Goal: Navigation & Orientation: Understand site structure

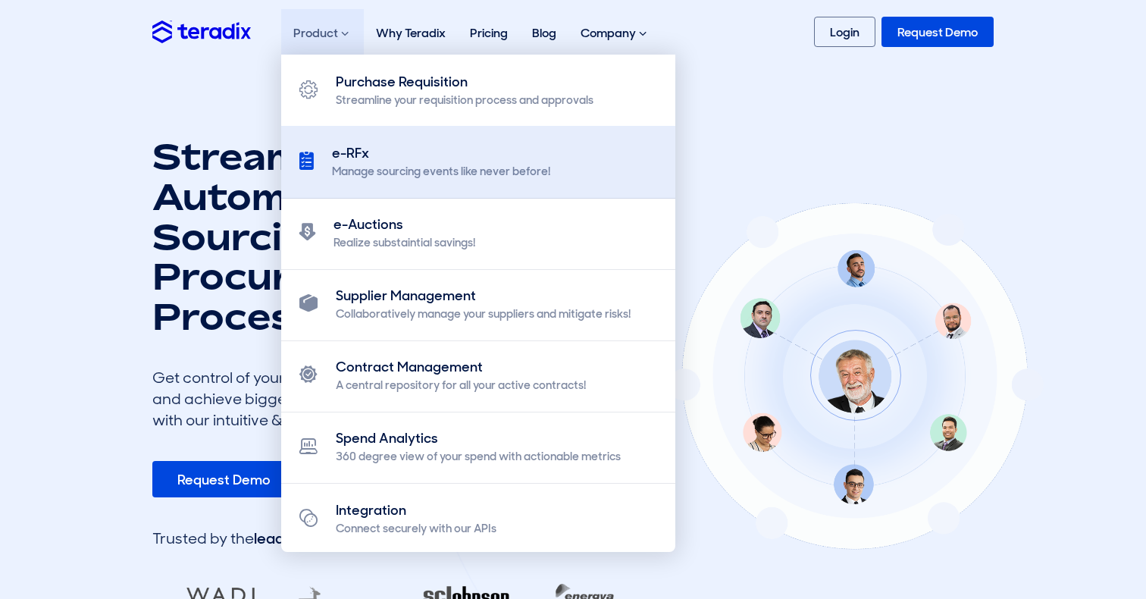
click at [378, 174] on div "Manage sourcing events like never before!" at bounding box center [441, 172] width 218 height 16
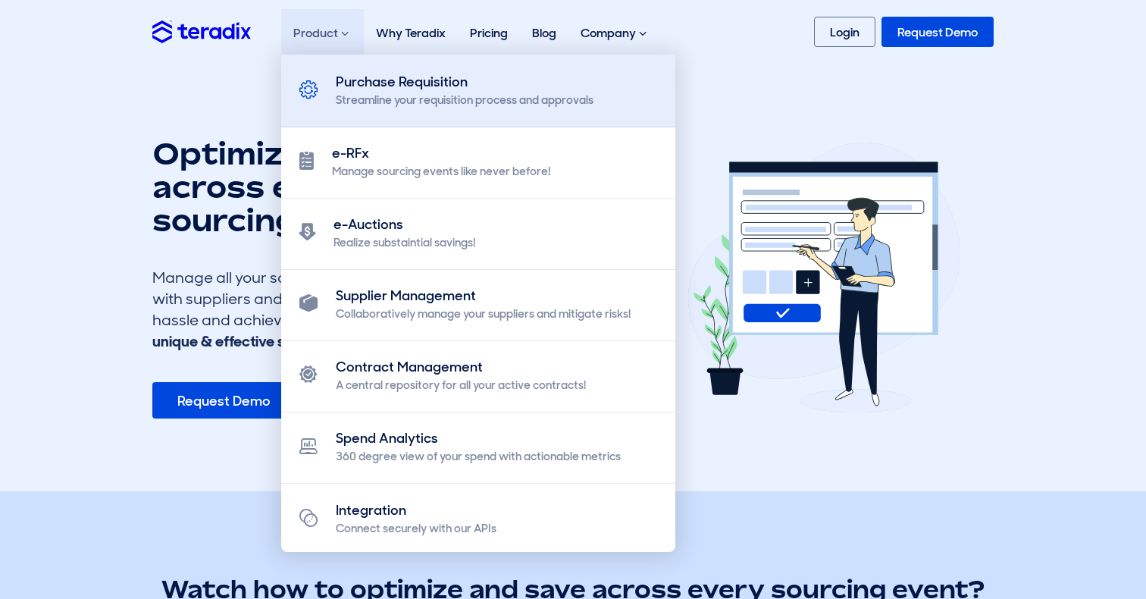
click at [330, 69] on link "Purchase Requisition Streamline your requisition process and approvals" at bounding box center [478, 91] width 394 height 73
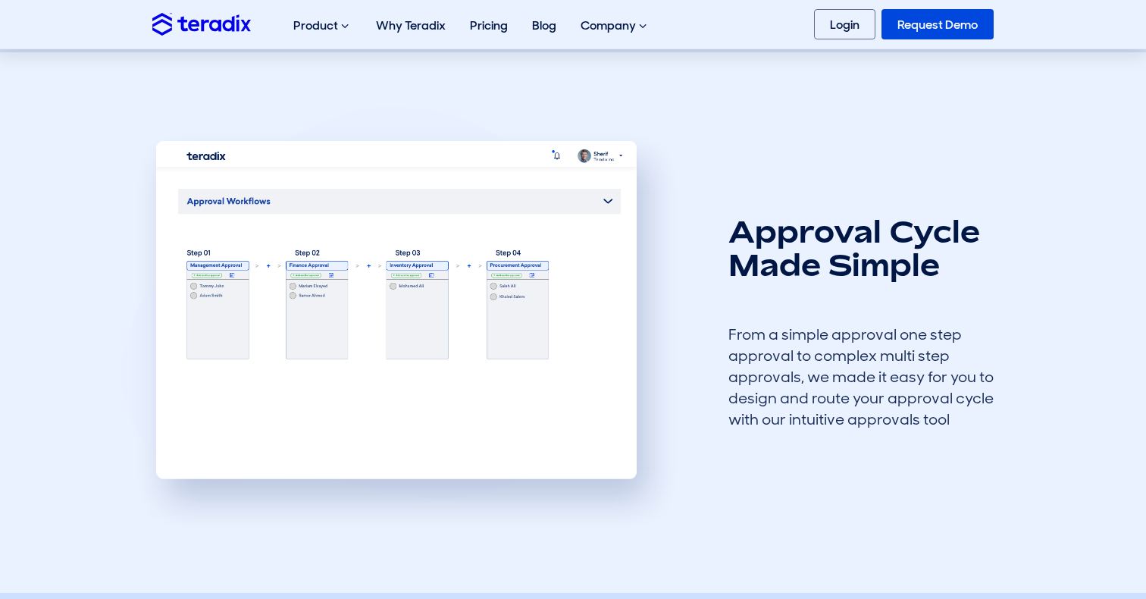
scroll to position [1085, 0]
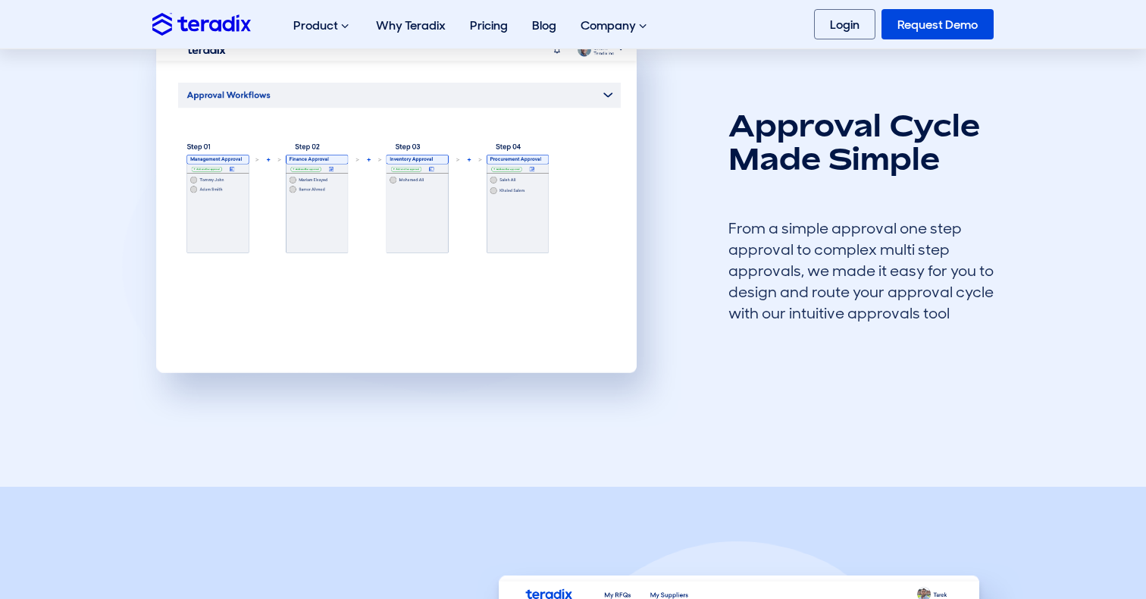
click at [218, 22] on img at bounding box center [201, 24] width 99 height 22
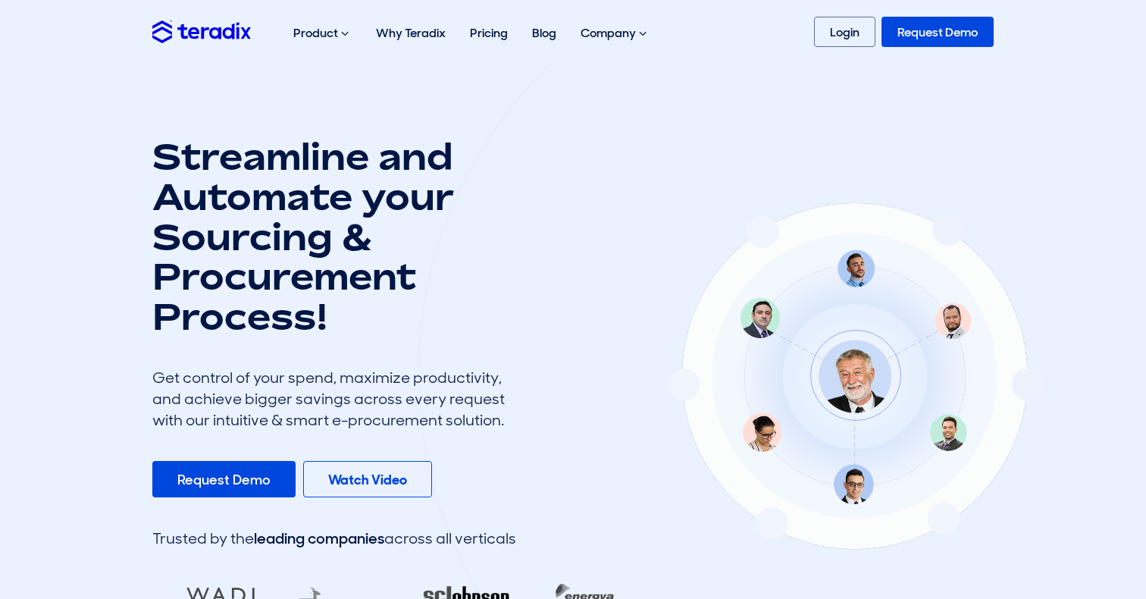
click at [237, 42] on img at bounding box center [201, 31] width 99 height 22
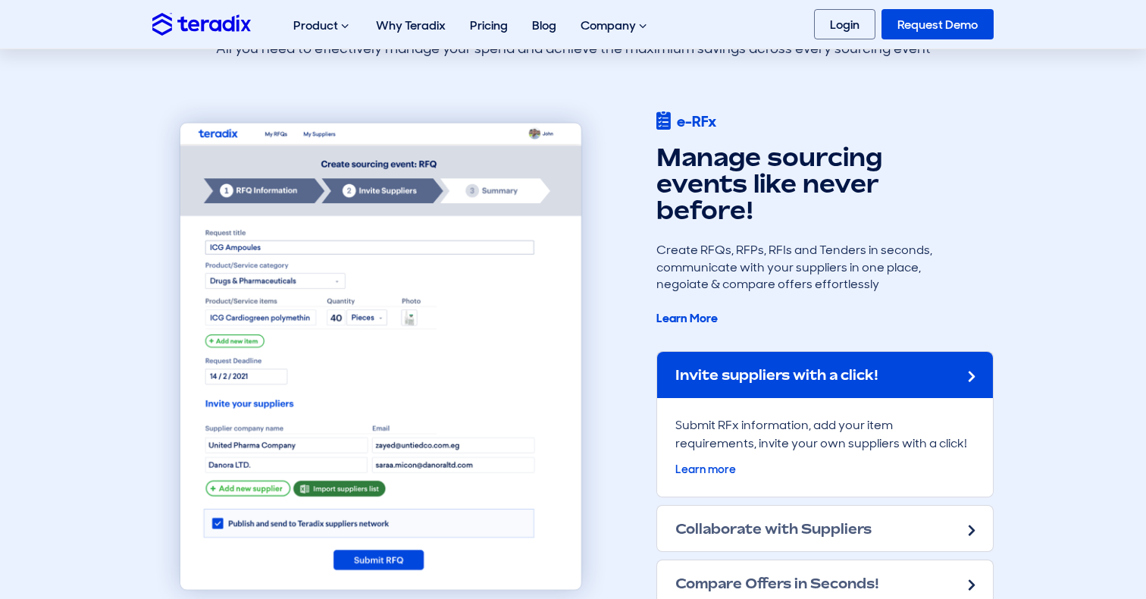
scroll to position [1216, 0]
